Goal: Task Accomplishment & Management: Manage account settings

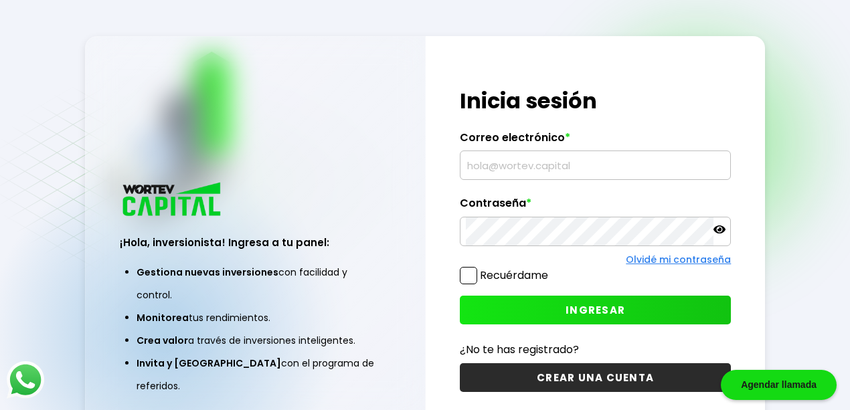
click at [596, 160] on input "text" at bounding box center [596, 165] width 260 height 28
click at [593, 163] on input "text" at bounding box center [596, 165] width 260 height 28
type input "[EMAIL_ADDRESS][DOMAIN_NAME]"
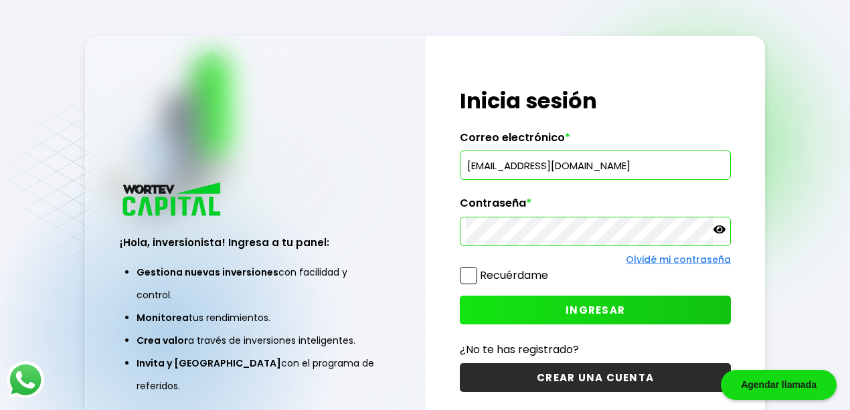
click at [717, 232] on icon at bounding box center [719, 230] width 12 height 12
click at [568, 315] on span "INGRESAR" at bounding box center [596, 310] width 60 height 14
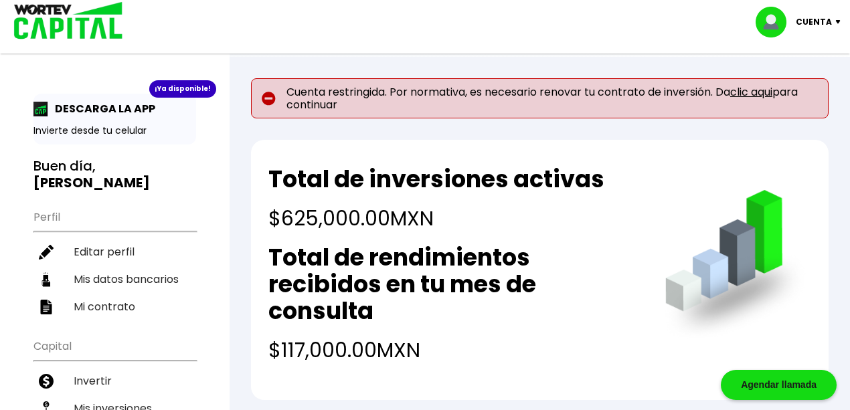
click at [745, 91] on link "clic aqui" at bounding box center [751, 91] width 42 height 15
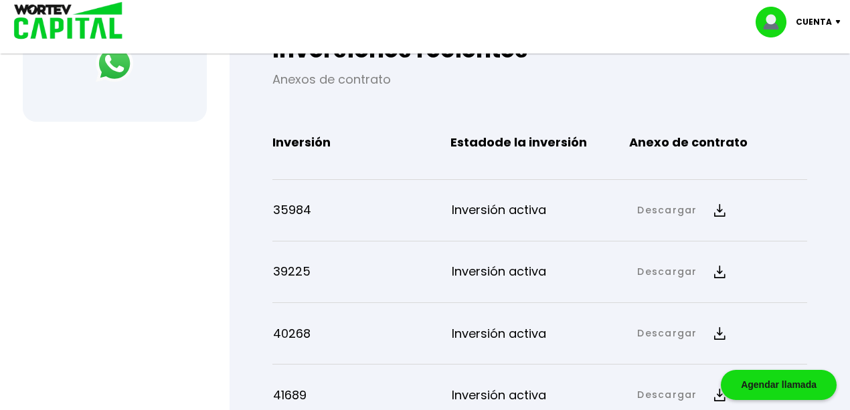
scroll to position [624, 0]
